Goal: Information Seeking & Learning: Find specific fact

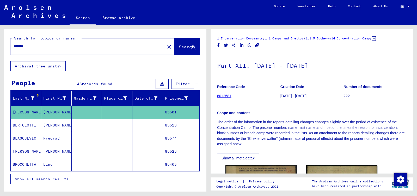
click at [297, 155] on div "Show all meta data" at bounding box center [312, 156] width 190 height 13
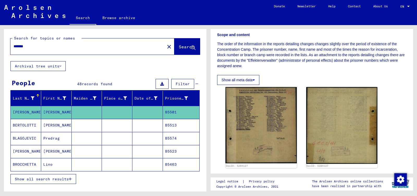
scroll to position [86, 0]
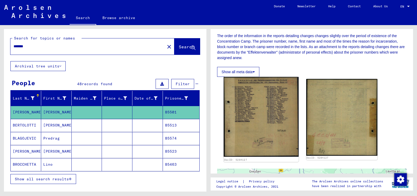
click at [261, 102] on img at bounding box center [261, 117] width 75 height 80
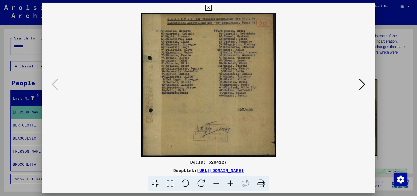
click at [31, 46] on div at bounding box center [208, 98] width 417 height 196
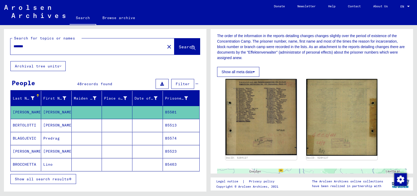
click at [31, 46] on input "*******" at bounding box center [88, 46] width 148 height 5
type input "*"
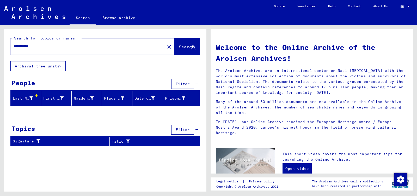
click at [33, 46] on input "**********" at bounding box center [86, 46] width 145 height 5
type input "**********"
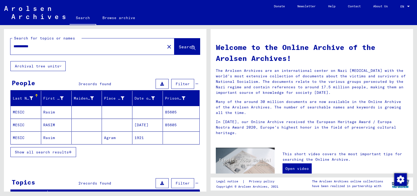
click at [150, 111] on mat-cell at bounding box center [147, 112] width 31 height 13
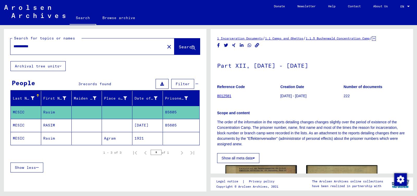
click at [166, 125] on mat-cell "85605" at bounding box center [181, 125] width 37 height 13
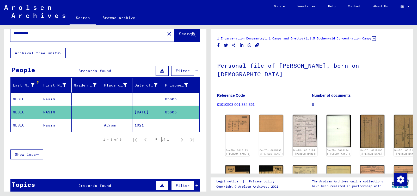
scroll to position [14, 0]
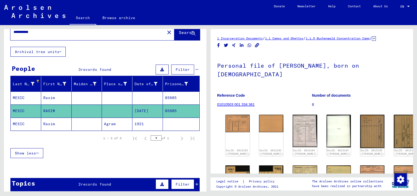
click at [280, 89] on figure "Reference Code 01010503 001.334.361" at bounding box center [264, 100] width 95 height 23
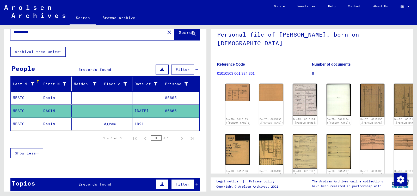
scroll to position [43, 0]
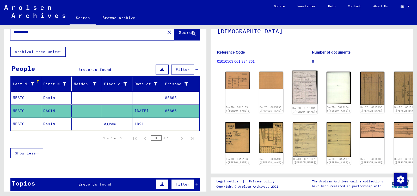
click at [297, 76] on img at bounding box center [305, 87] width 26 height 34
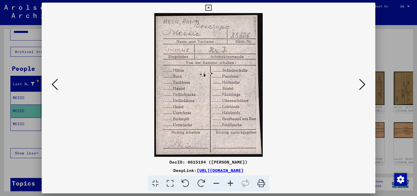
click at [362, 85] on icon at bounding box center [362, 84] width 6 height 13
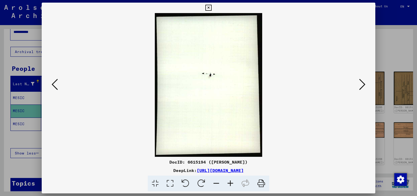
click at [362, 85] on icon at bounding box center [362, 84] width 6 height 13
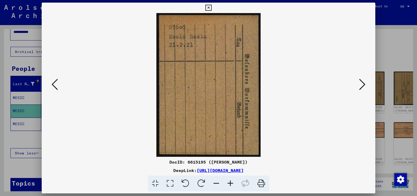
click at [362, 85] on icon at bounding box center [362, 84] width 6 height 13
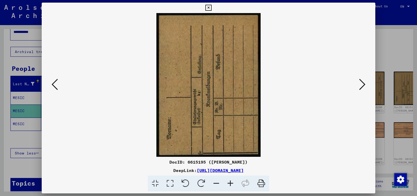
click at [362, 85] on icon at bounding box center [362, 84] width 6 height 13
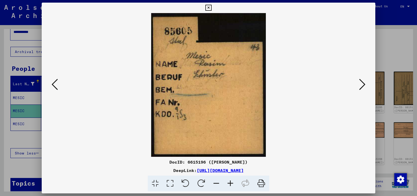
click at [362, 85] on icon at bounding box center [362, 84] width 6 height 13
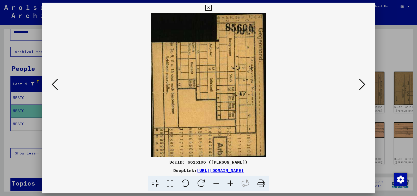
click at [362, 85] on icon at bounding box center [362, 84] width 6 height 13
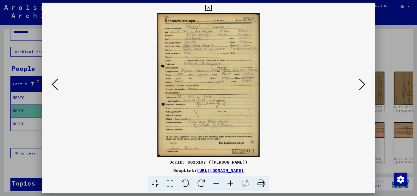
click at [230, 182] on icon at bounding box center [230, 183] width 14 height 16
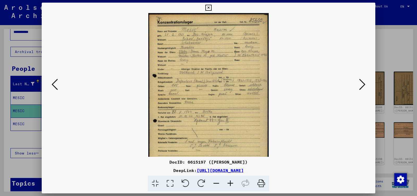
click at [230, 182] on icon at bounding box center [230, 183] width 14 height 16
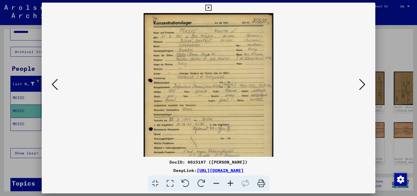
click at [230, 182] on icon at bounding box center [230, 183] width 14 height 16
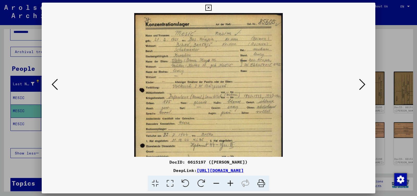
click at [230, 182] on icon at bounding box center [230, 183] width 14 height 16
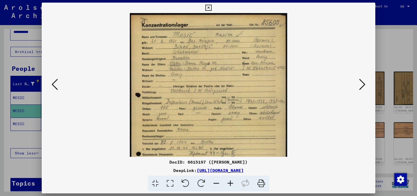
click at [230, 182] on icon at bounding box center [230, 183] width 14 height 16
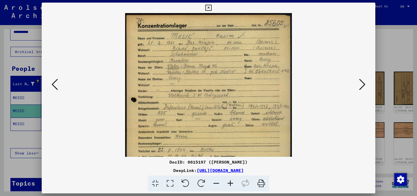
click at [383, 51] on div at bounding box center [208, 98] width 417 height 196
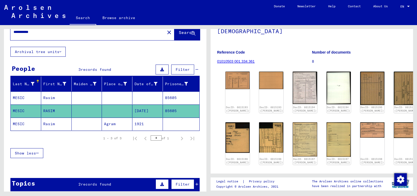
click at [140, 122] on mat-cell "1921" at bounding box center [147, 123] width 31 height 13
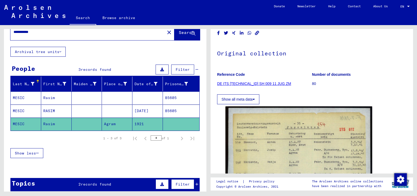
scroll to position [14, 0]
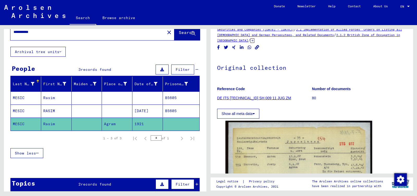
click at [255, 38] on icon at bounding box center [253, 40] width 4 height 4
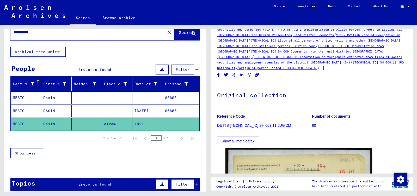
click at [150, 109] on mat-cell "[DATE]" at bounding box center [147, 110] width 31 height 13
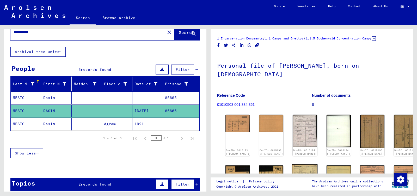
click at [293, 164] on img at bounding box center [305, 182] width 26 height 36
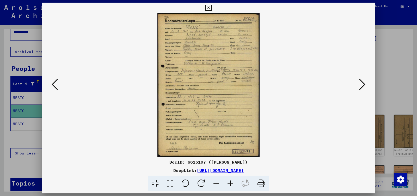
click at [363, 83] on icon at bounding box center [362, 84] width 6 height 13
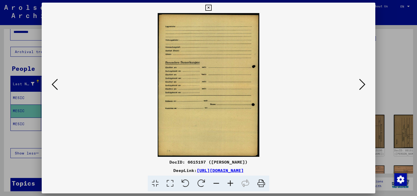
click at [363, 83] on icon at bounding box center [362, 84] width 6 height 13
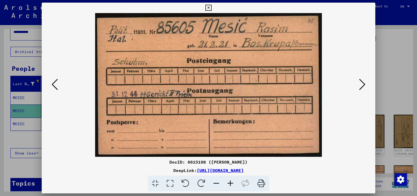
click at [363, 83] on icon at bounding box center [362, 84] width 6 height 13
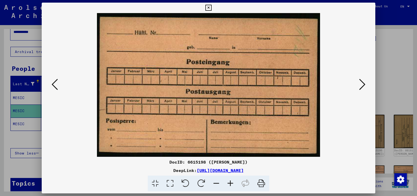
click at [363, 83] on icon at bounding box center [362, 84] width 6 height 13
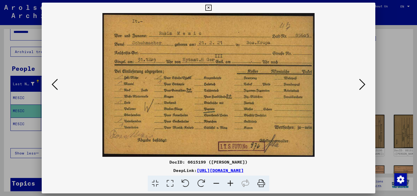
click at [363, 83] on icon at bounding box center [362, 84] width 6 height 13
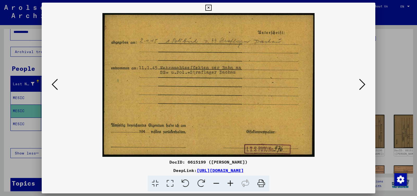
click at [363, 83] on icon at bounding box center [362, 84] width 6 height 13
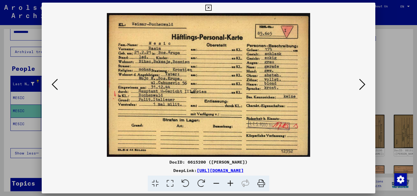
click at [363, 83] on icon at bounding box center [362, 84] width 6 height 13
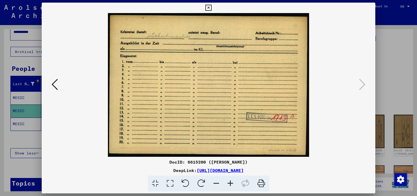
click at [211, 8] on icon at bounding box center [209, 8] width 6 height 6
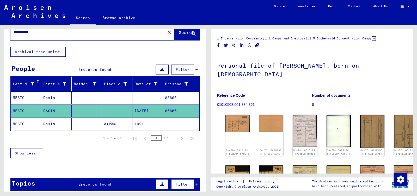
click at [184, 96] on mat-cell "85605" at bounding box center [181, 97] width 37 height 13
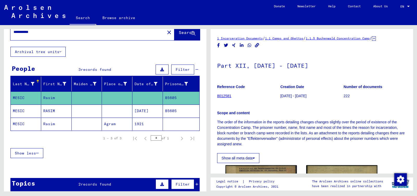
click at [171, 123] on mat-cell at bounding box center [181, 123] width 37 height 13
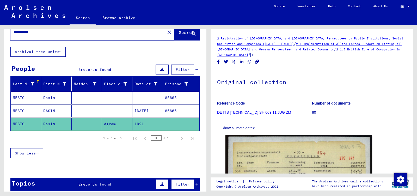
click at [186, 110] on mat-cell "85605" at bounding box center [181, 110] width 37 height 13
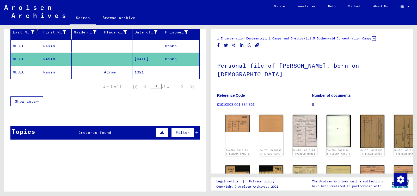
scroll to position [78, 0]
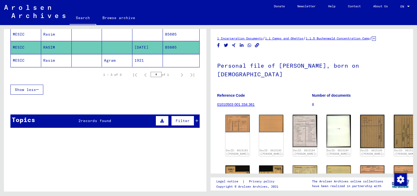
click at [196, 120] on icon at bounding box center [197, 121] width 3 height 4
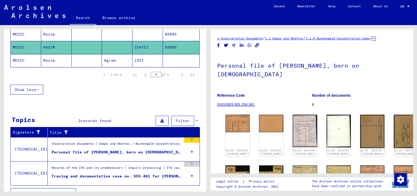
click at [127, 174] on div "Tracing and documentation case no. 555.461 for [PERSON_NAME] born [DEMOGRAPHIC_…" at bounding box center [117, 175] width 130 height 5
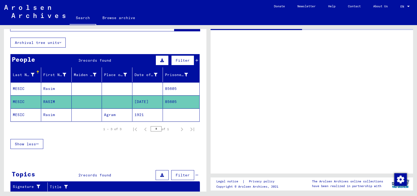
scroll to position [17, 0]
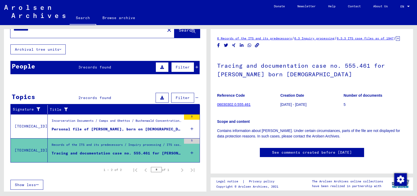
click at [116, 128] on div "Personal file of [PERSON_NAME], born on [DEMOGRAPHIC_DATA]" at bounding box center [117, 128] width 130 height 5
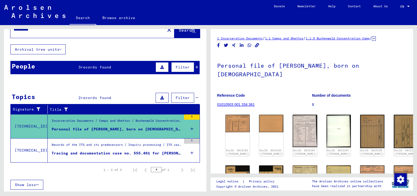
click at [216, 135] on yv-its-full-details "1 Incarceration Documents / 1.1 Camps and Ghettos / 1.1.5 Buchenwald Concentrat…" at bounding box center [312, 185] width 203 height 300
click at [156, 152] on div "Tracing and documentation case no. 555.461 for [PERSON_NAME] born [DEMOGRAPHIC_…" at bounding box center [117, 152] width 130 height 5
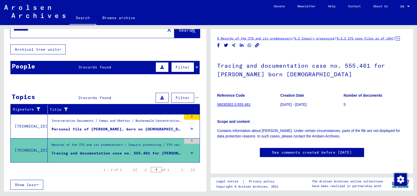
click at [396, 41] on icon at bounding box center [398, 38] width 4 height 4
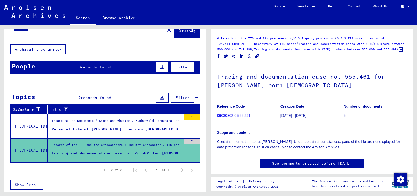
click at [171, 177] on div "Show less" at bounding box center [105, 184] width 190 height 15
click at [197, 66] on icon at bounding box center [197, 67] width 3 height 4
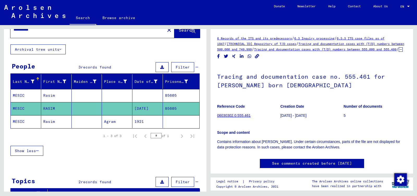
click at [166, 94] on mat-cell "85605" at bounding box center [181, 95] width 37 height 13
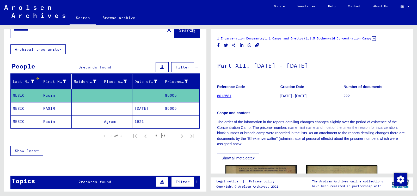
click at [149, 108] on mat-cell "[DATE]" at bounding box center [147, 108] width 31 height 13
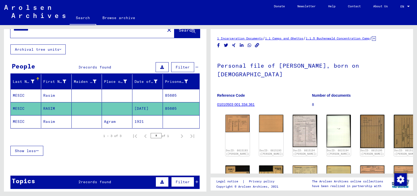
click at [294, 150] on div "DocID: 6615193 ([PERSON_NAME]) DocID: 6615193 ([PERSON_NAME]) DocID: 6615194 ([…" at bounding box center [311, 178] width 177 height 132
click at [293, 165] on img at bounding box center [305, 182] width 26 height 36
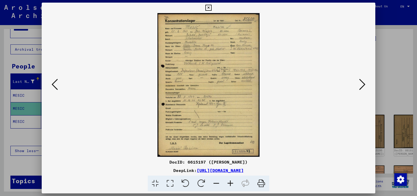
click at [364, 83] on icon at bounding box center [362, 84] width 6 height 13
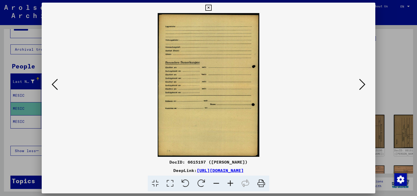
click at [364, 83] on icon at bounding box center [362, 84] width 6 height 13
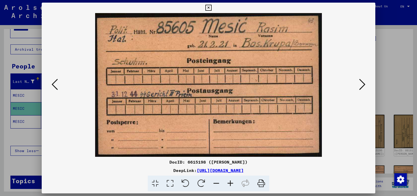
click at [362, 82] on icon at bounding box center [362, 84] width 6 height 13
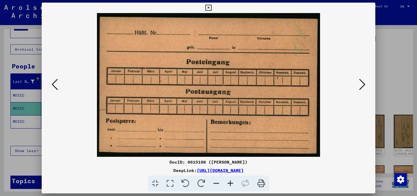
click at [362, 82] on icon at bounding box center [362, 84] width 6 height 13
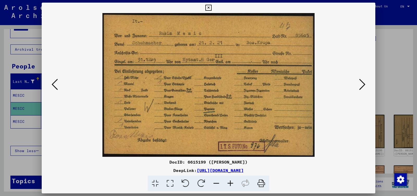
click at [211, 6] on icon at bounding box center [209, 8] width 6 height 6
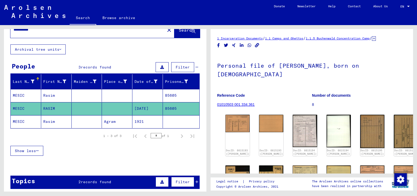
click at [215, 148] on yv-its-full-details "1 Incarceration Documents / 1.1 Camps and Ghettos / 1.1.5 Buchenwald Concentrat…" at bounding box center [312, 185] width 203 height 300
